Goal: Task Accomplishment & Management: Book appointment/travel/reservation

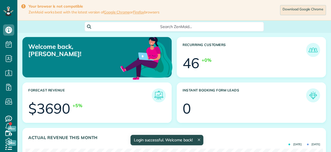
scroll to position [132, 297]
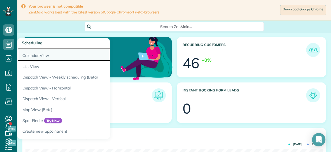
click at [25, 56] on link "Calendar View" at bounding box center [87, 54] width 140 height 13
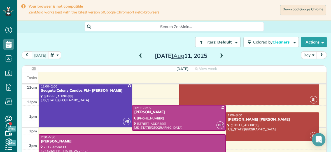
scroll to position [74, 0]
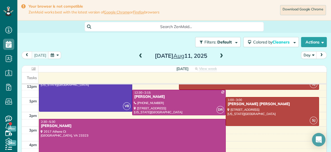
click at [221, 54] on span at bounding box center [222, 56] width 6 height 5
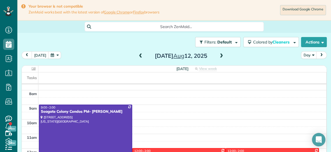
scroll to position [0, 0]
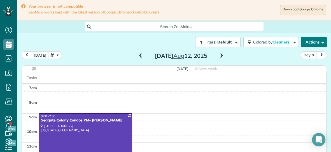
click at [305, 43] on button "Actions" at bounding box center [314, 42] width 26 height 10
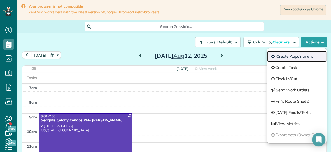
click at [291, 57] on link "Create Appointment" at bounding box center [296, 56] width 59 height 11
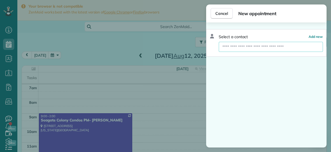
click at [267, 47] on input "text" at bounding box center [271, 47] width 104 height 10
click at [267, 47] on input "*" at bounding box center [271, 47] width 104 height 10
type input "*****"
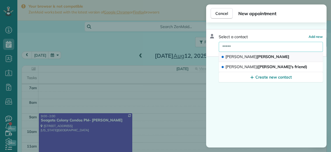
click at [252, 59] on button "Janet Gatti" at bounding box center [271, 57] width 104 height 10
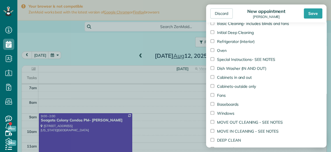
scroll to position [300, 0]
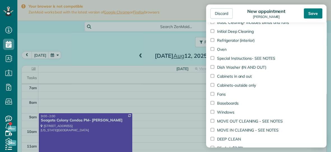
click at [310, 13] on div "Save" at bounding box center [313, 13] width 19 height 10
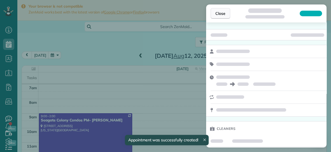
click at [223, 11] on span "Close" at bounding box center [221, 14] width 10 height 6
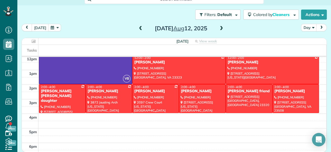
scroll to position [78, 0]
